Goal: Task Accomplishment & Management: Manage account settings

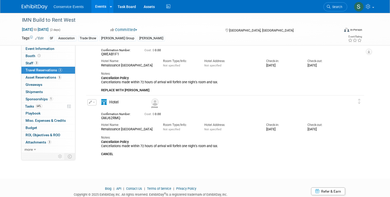
click at [41, 4] on img at bounding box center [35, 6] width 26 height 5
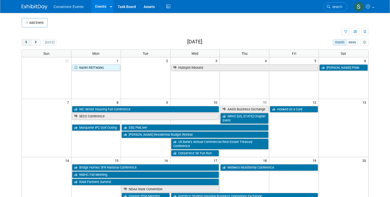
click at [27, 41] on span "prev" at bounding box center [27, 42] width 4 height 3
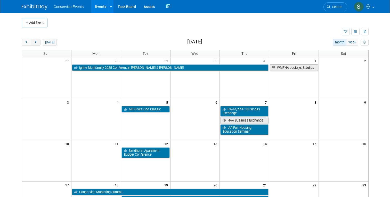
click at [37, 42] on span "next" at bounding box center [36, 42] width 4 height 3
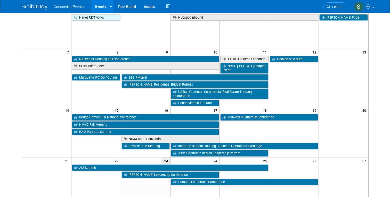
scroll to position [50, 0]
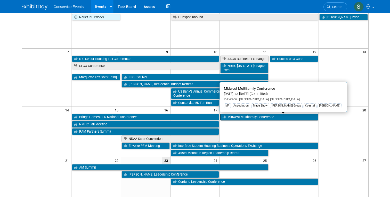
click at [242, 115] on link "Midwest Multifamily Conference" at bounding box center [269, 117] width 98 height 7
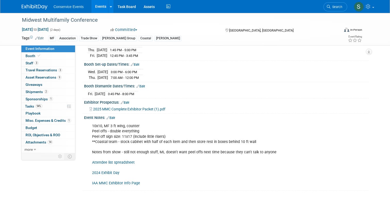
scroll to position [69, 0]
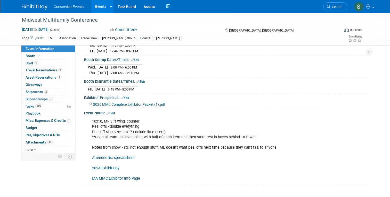
click at [115, 156] on link "Attendee list spreadsheet" at bounding box center [113, 157] width 43 height 4
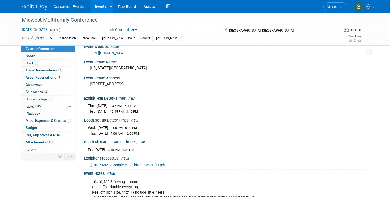
scroll to position [0, 0]
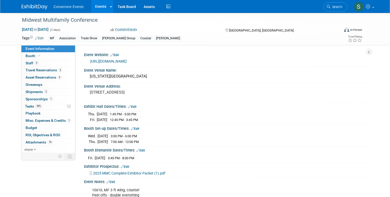
click at [38, 7] on img at bounding box center [35, 6] width 26 height 5
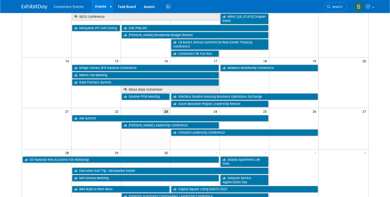
scroll to position [105, 0]
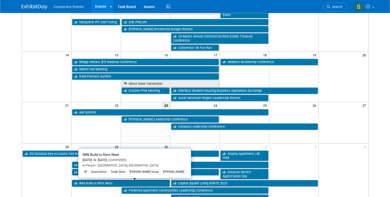
click at [89, 183] on link "IMN Build to Rent West" at bounding box center [121, 183] width 98 height 7
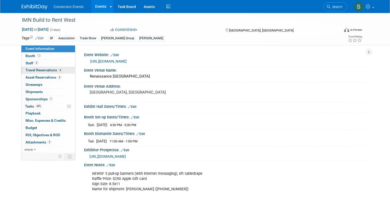
click at [39, 72] on span "Travel Reservations 4" at bounding box center [44, 70] width 37 height 4
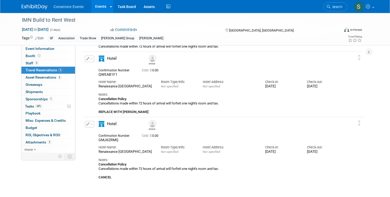
scroll to position [130, 0]
drag, startPoint x: 93, startPoint y: 139, endPoint x: 118, endPoint y: 139, distance: 25.0
click at [117, 139] on div "Edit Reservation Zach GMJ62RMQ" at bounding box center [220, 149] width 273 height 58
click at [118, 139] on span "GMJ62RMQ" at bounding box center [109, 139] width 20 height 4
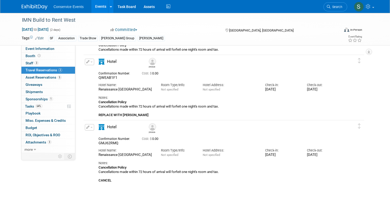
scroll to position [126, 0]
